Goal: Find specific page/section: Find specific page/section

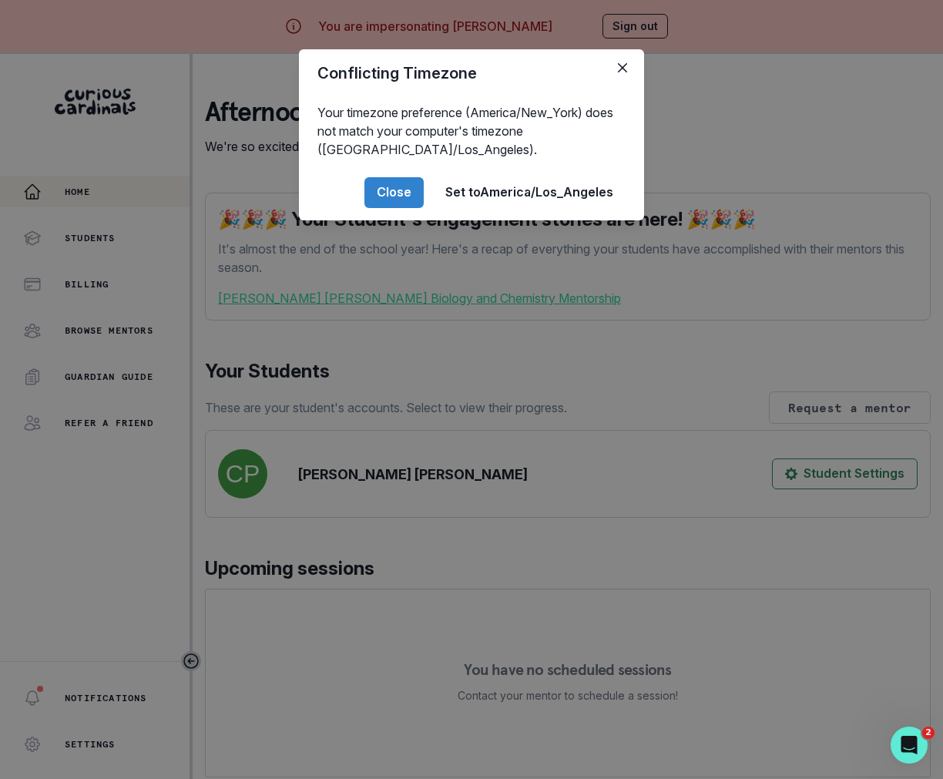
click at [347, 521] on div "Conflicting Timezone Your timezone preference (America/New_York) does not match…" at bounding box center [471, 389] width 943 height 779
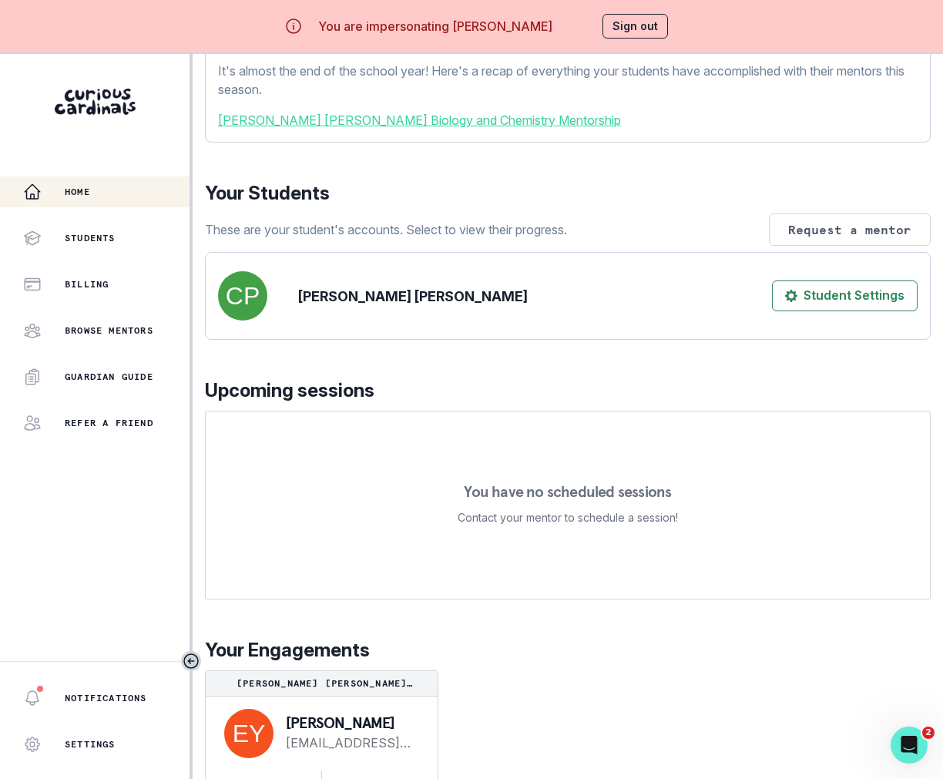
scroll to position [54, 0]
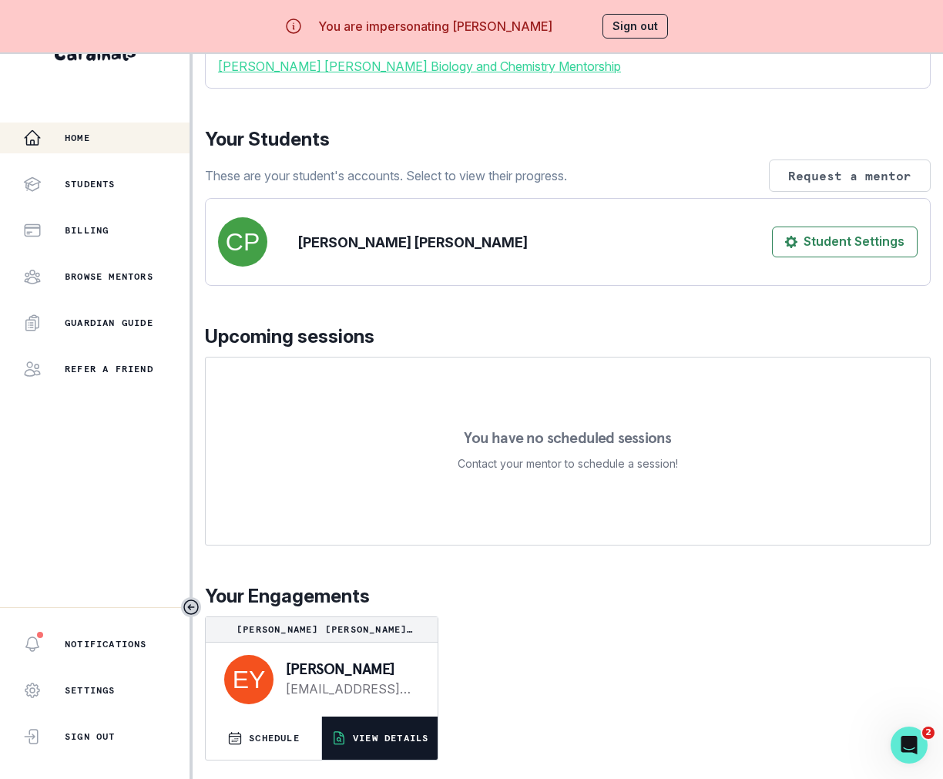
click at [365, 723] on button "VIEW DETAILS" at bounding box center [380, 738] width 116 height 43
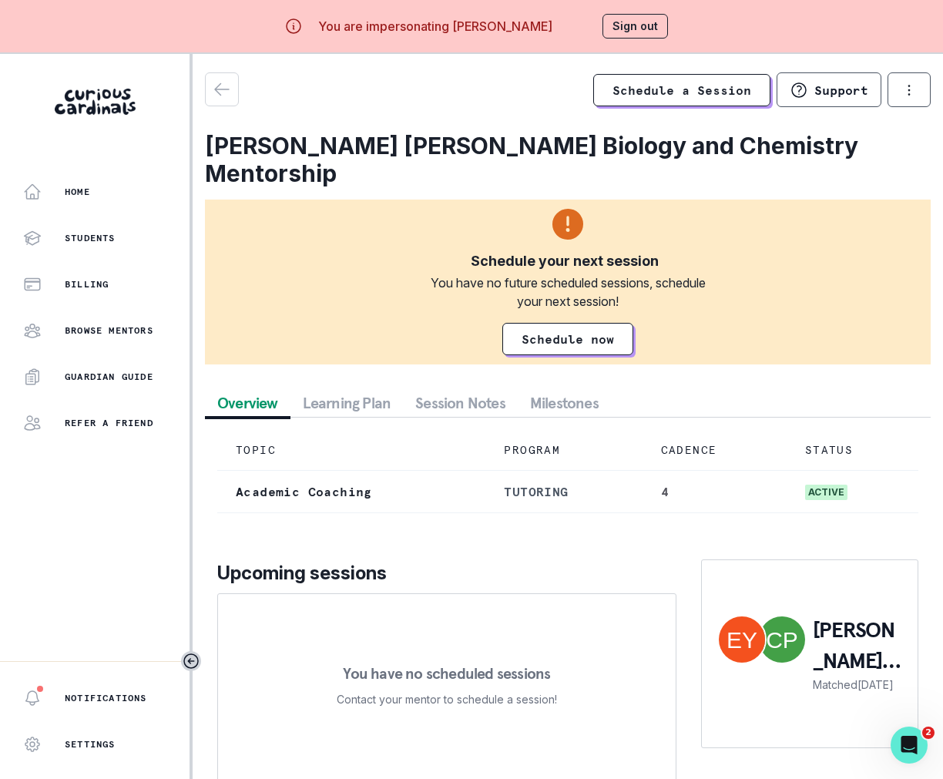
click at [481, 389] on button "Session Notes" at bounding box center [460, 403] width 115 height 28
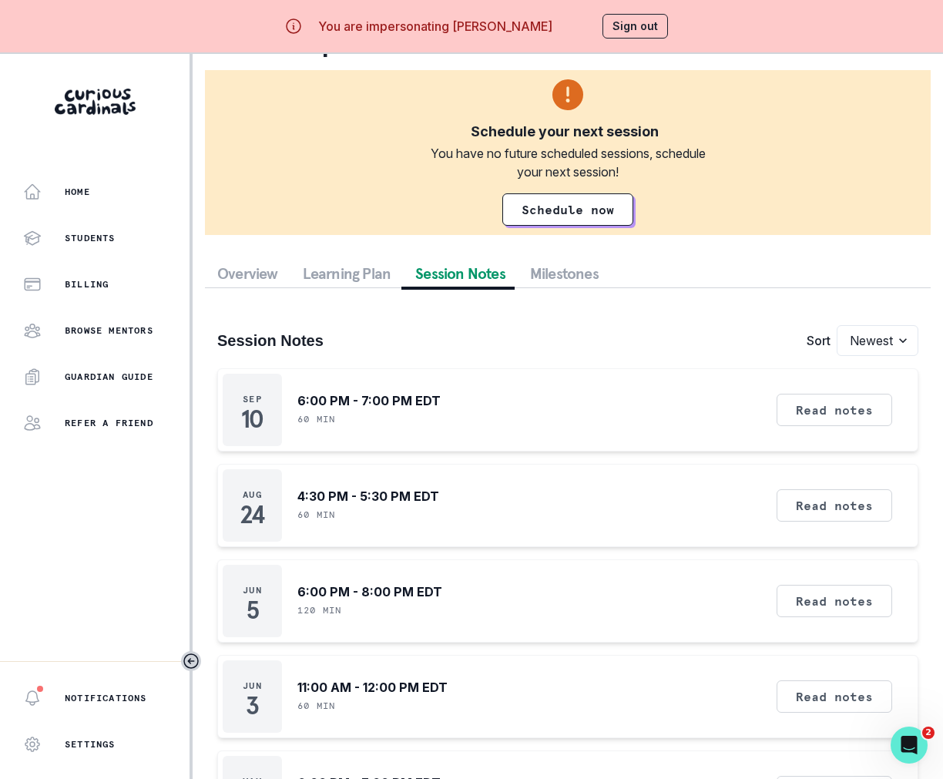
scroll to position [8, 0]
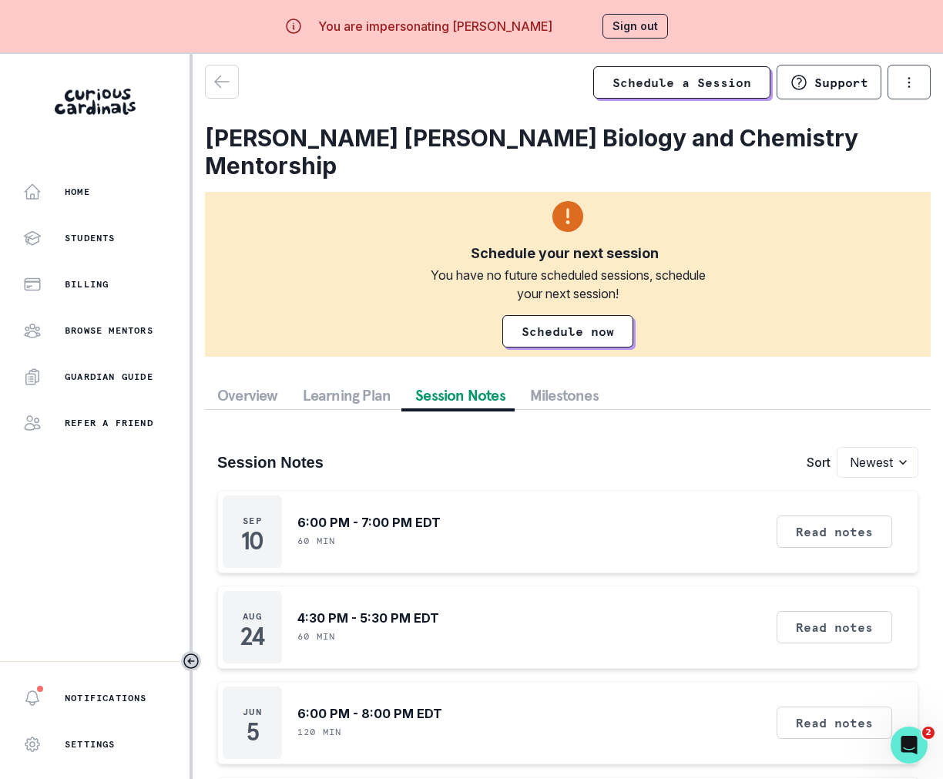
click at [627, 25] on button "Sign out" at bounding box center [635, 26] width 65 height 25
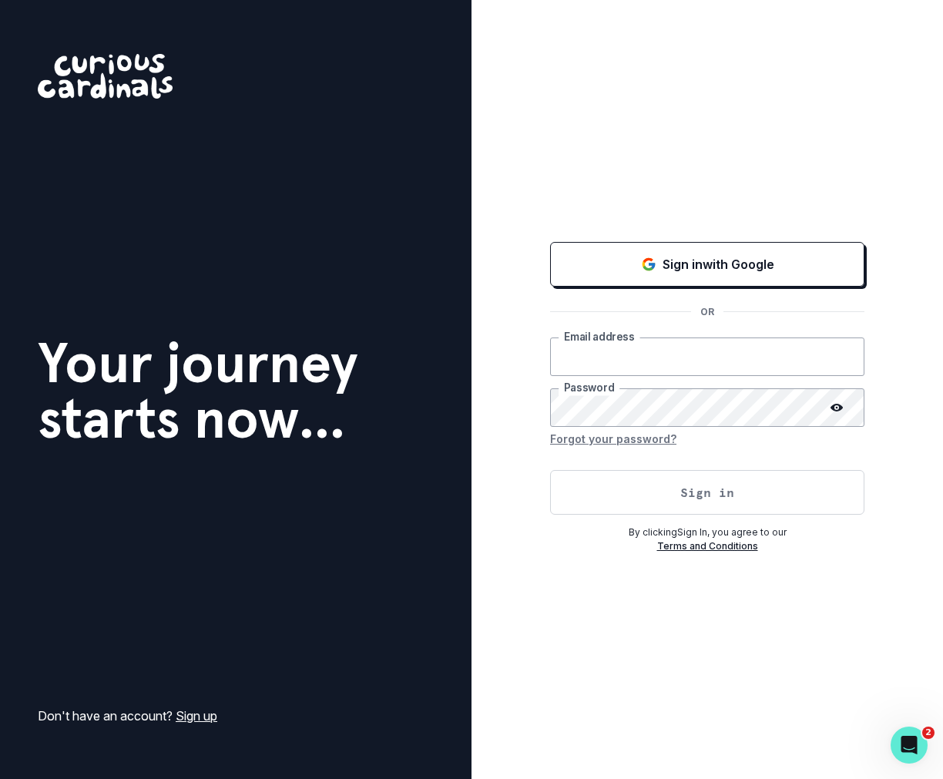
type input "[PERSON_NAME][EMAIL_ADDRESS][DOMAIN_NAME]"
click at [647, 489] on button "Sign in" at bounding box center [707, 492] width 314 height 45
